Goal: Use online tool/utility: Utilize a website feature to perform a specific function

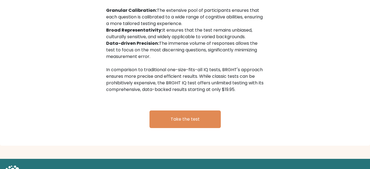
scroll to position [930, 0]
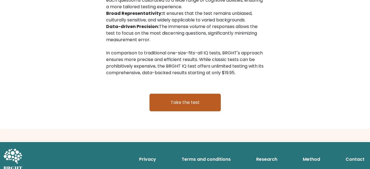
click at [186, 94] on link "Take the test" at bounding box center [185, 103] width 71 height 18
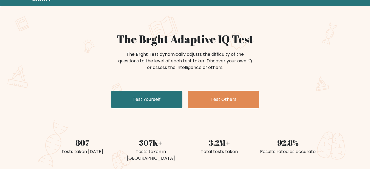
scroll to position [17, 0]
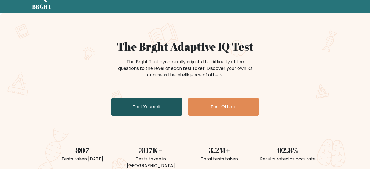
click at [157, 103] on link "Test Yourself" at bounding box center [146, 107] width 71 height 18
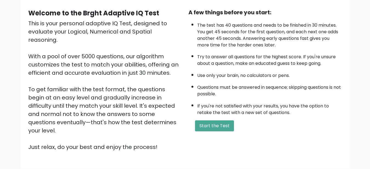
scroll to position [47, 0]
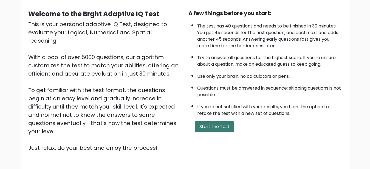
click at [215, 132] on button "Start the Test" at bounding box center [214, 126] width 39 height 11
click at [223, 132] on button "Start the Test" at bounding box center [214, 126] width 39 height 11
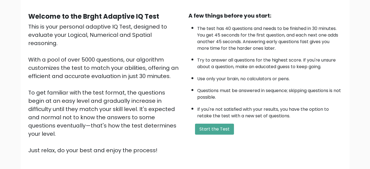
scroll to position [41, 0]
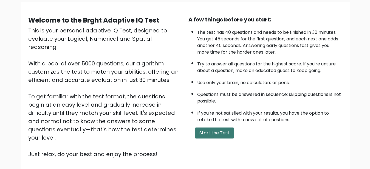
click at [221, 138] on button "Start the Test" at bounding box center [214, 132] width 39 height 11
